Goal: Task Accomplishment & Management: Manage account settings

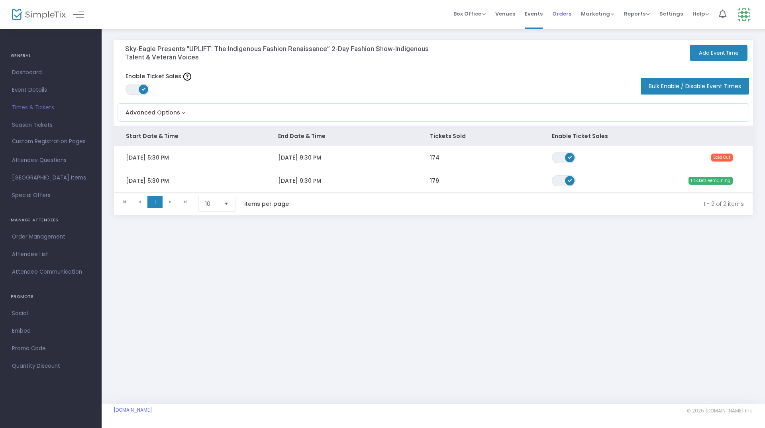
click at [561, 15] on span "Orders" at bounding box center [562, 14] width 19 height 20
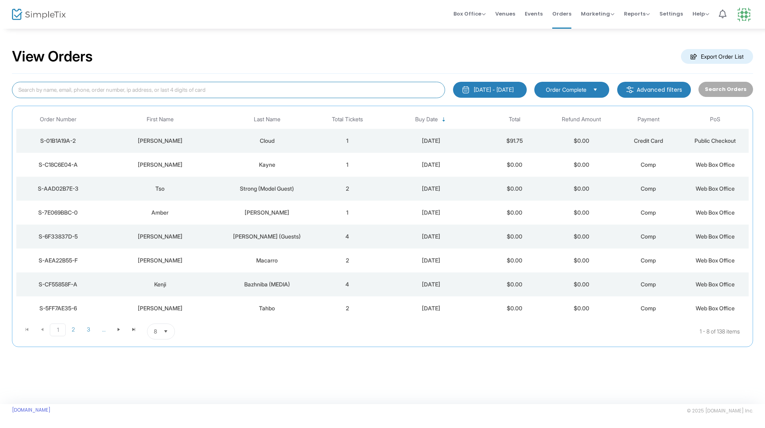
click at [119, 91] on input at bounding box center [228, 90] width 433 height 16
type input "cody"
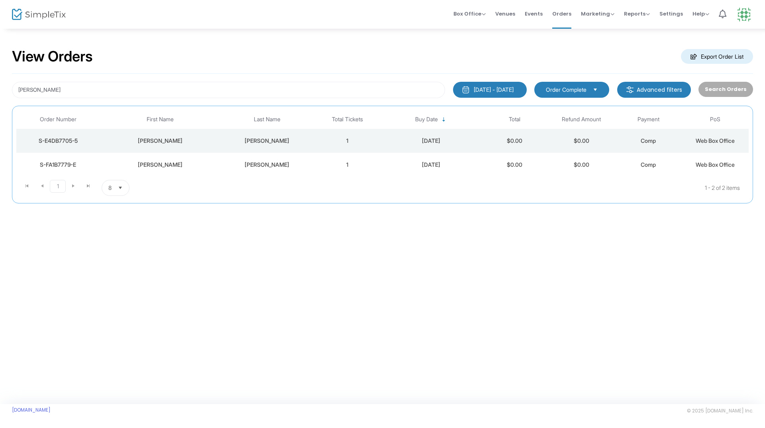
click at [252, 141] on div "Anthony" at bounding box center [267, 141] width 90 height 8
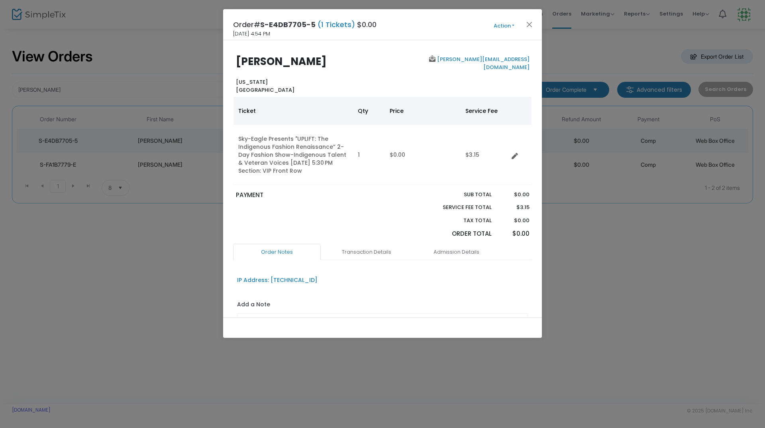
click at [512, 26] on button "Action" at bounding box center [504, 26] width 48 height 9
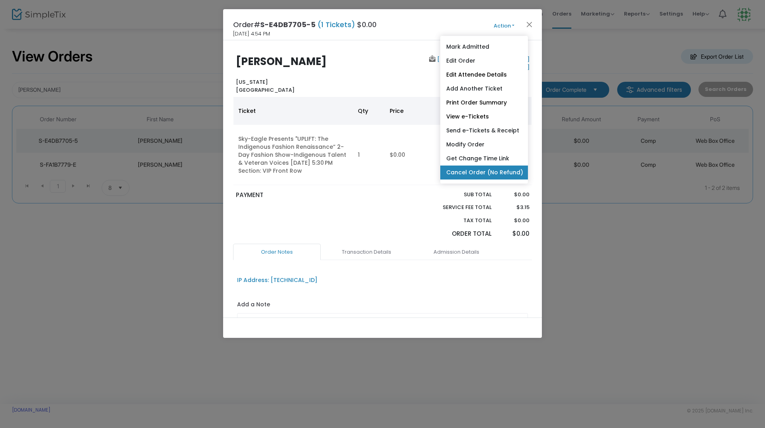
click at [480, 171] on link "Cancel Order (No Refund)" at bounding box center [485, 172] width 88 height 14
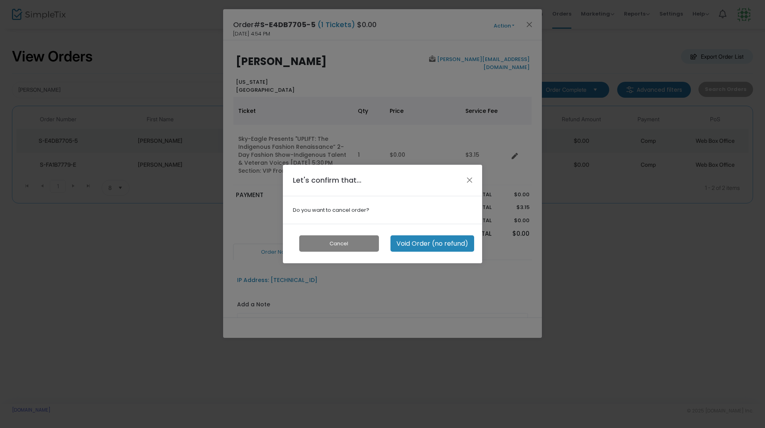
click at [416, 246] on button "Void Order (no refund)" at bounding box center [433, 243] width 84 height 16
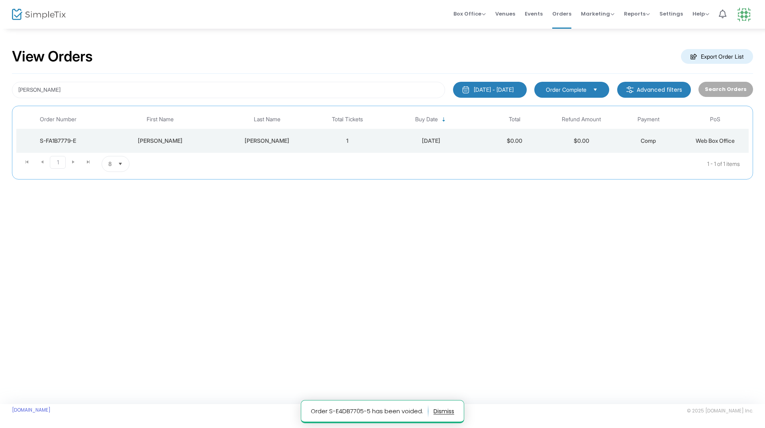
drag, startPoint x: 446, startPoint y: 235, endPoint x: 467, endPoint y: 146, distance: 91.6
click at [448, 234] on div "View Orders Export Order List cody 5/13/2025 - 8/13/2025 Last 30 Days Today Yes…" at bounding box center [382, 216] width 765 height 376
click at [482, 12] on span "Box Office" at bounding box center [470, 14] width 32 height 8
click at [531, 12] on span "Events" at bounding box center [534, 14] width 18 height 20
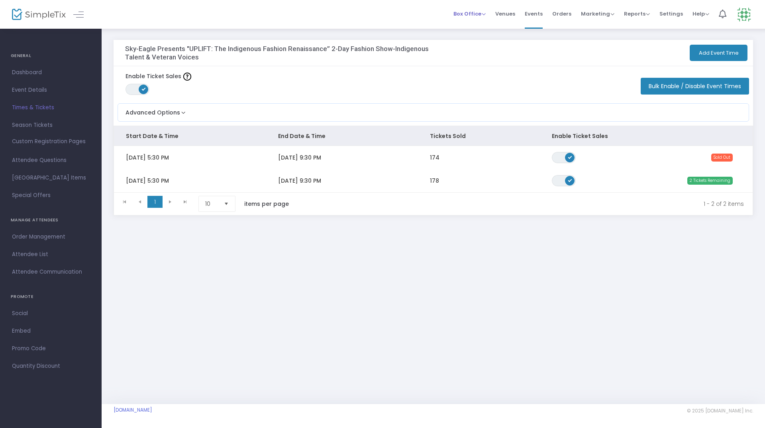
click at [485, 13] on span "Box Office" at bounding box center [470, 14] width 32 height 8
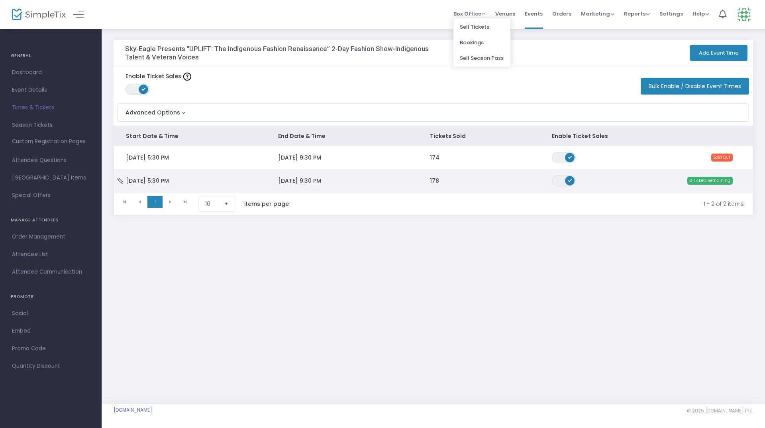
click at [380, 178] on td "[DATE] 9:30 PM" at bounding box center [342, 180] width 152 height 23
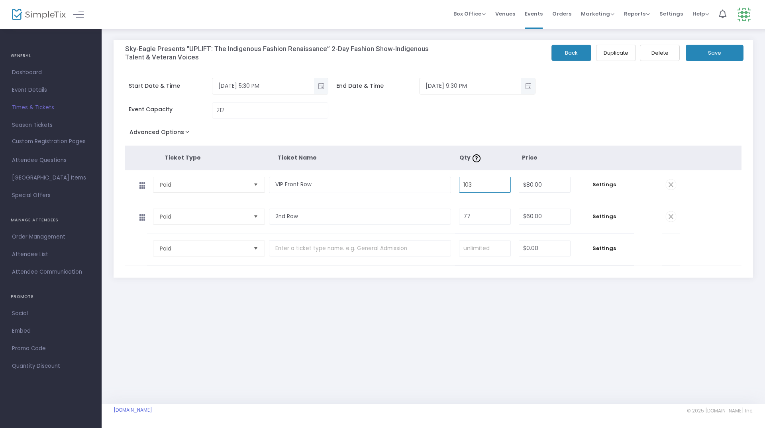
click at [482, 186] on input "103" at bounding box center [485, 184] width 51 height 15
type input "104"
click at [699, 56] on button "Save" at bounding box center [715, 53] width 58 height 16
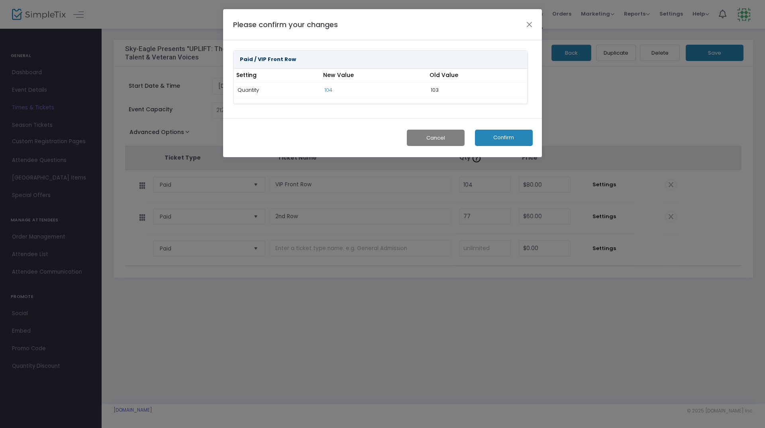
click at [531, 141] on button "Confirm" at bounding box center [504, 138] width 58 height 16
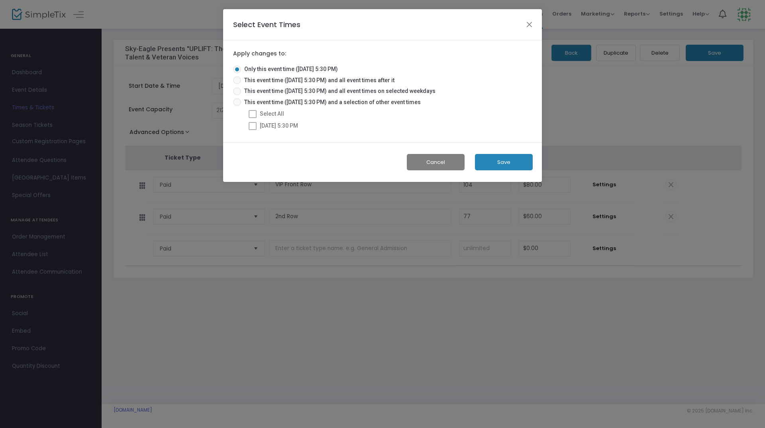
click at [516, 165] on button "Save" at bounding box center [504, 162] width 58 height 16
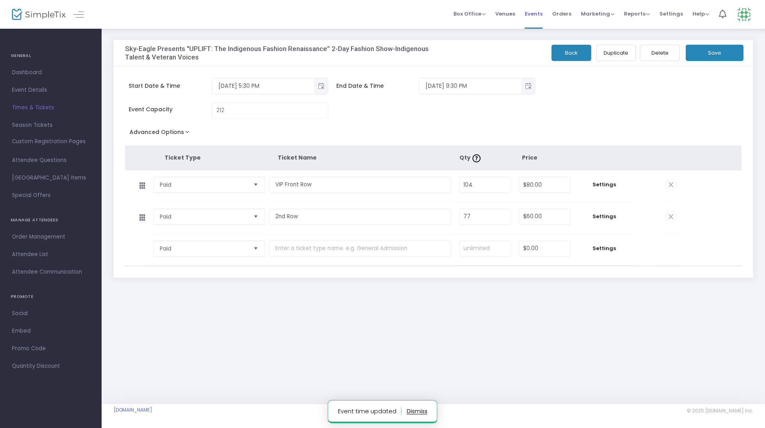
click at [541, 10] on span "Events" at bounding box center [534, 14] width 18 height 20
